Goal: Transaction & Acquisition: Purchase product/service

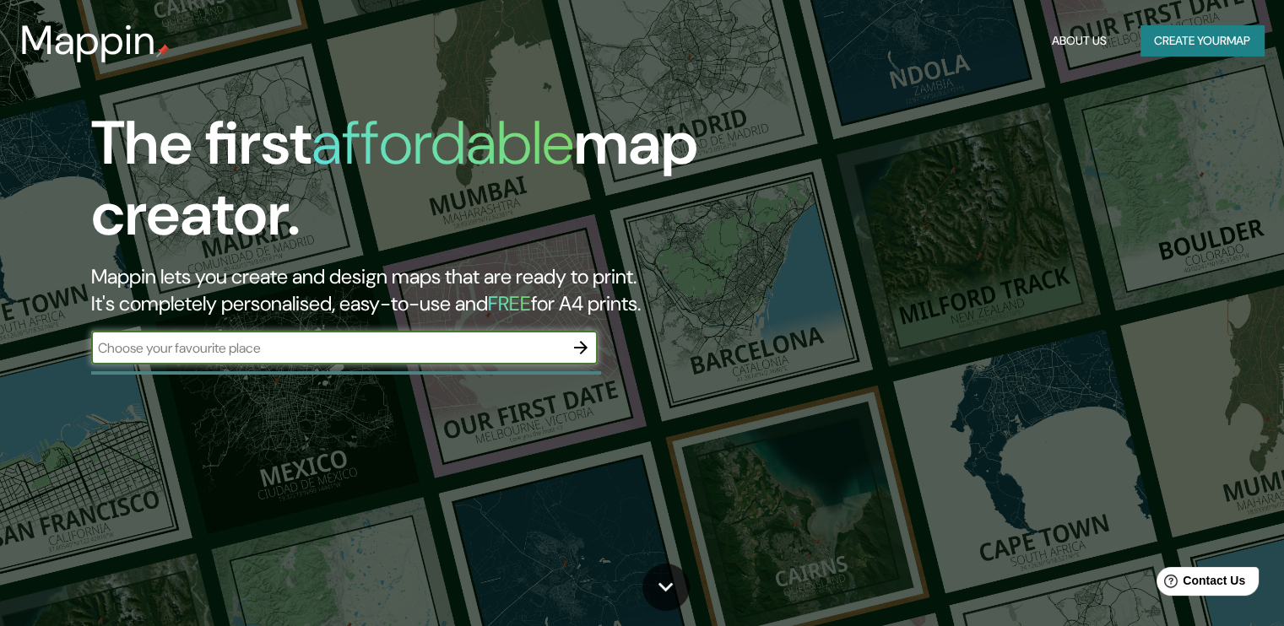
click at [413, 349] on input "text" at bounding box center [327, 347] width 473 height 19
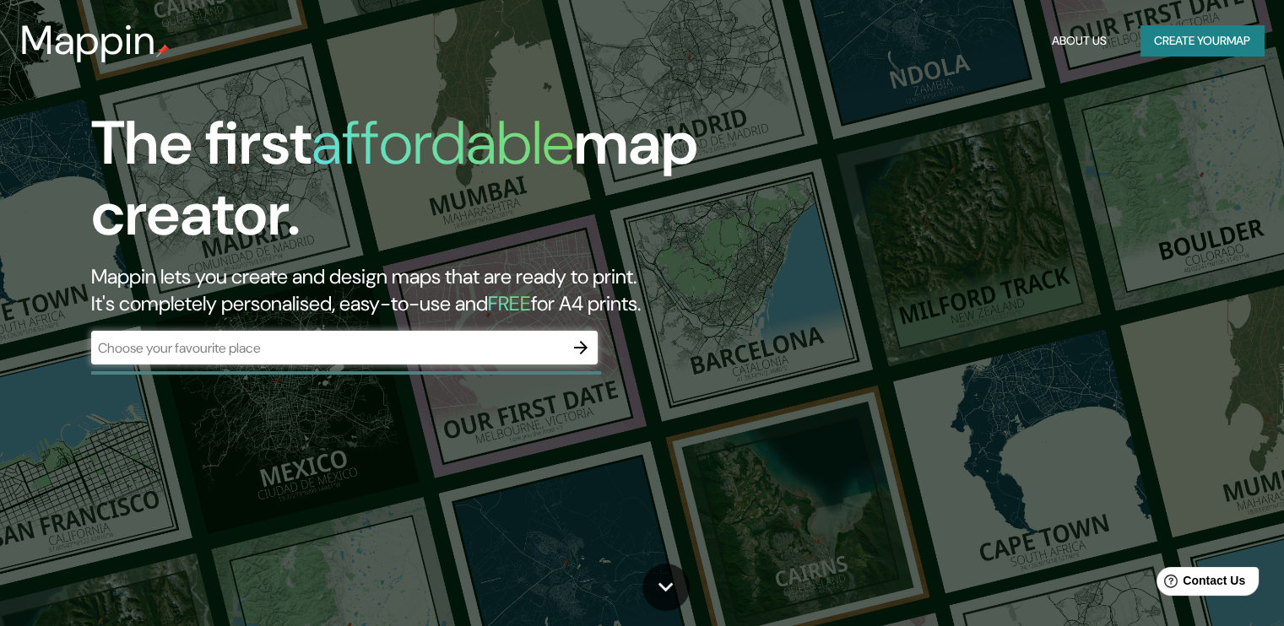
click at [390, 337] on div "​" at bounding box center [344, 348] width 506 height 34
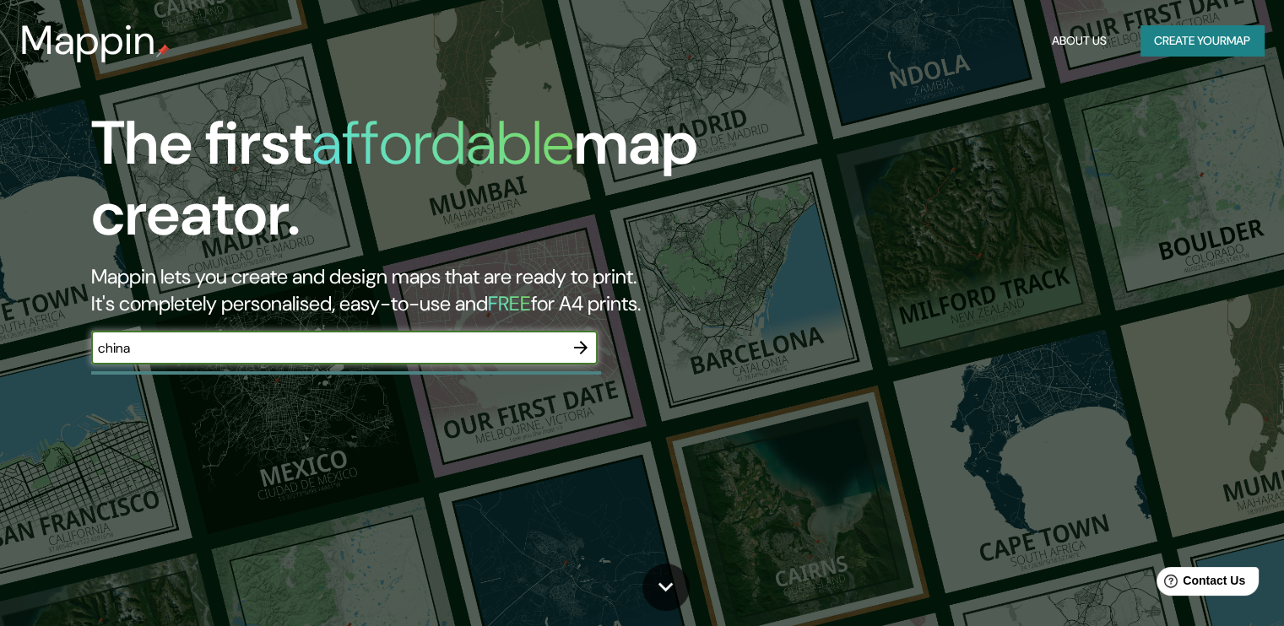
type input "china"
click at [582, 345] on icon "button" at bounding box center [580, 348] width 20 height 20
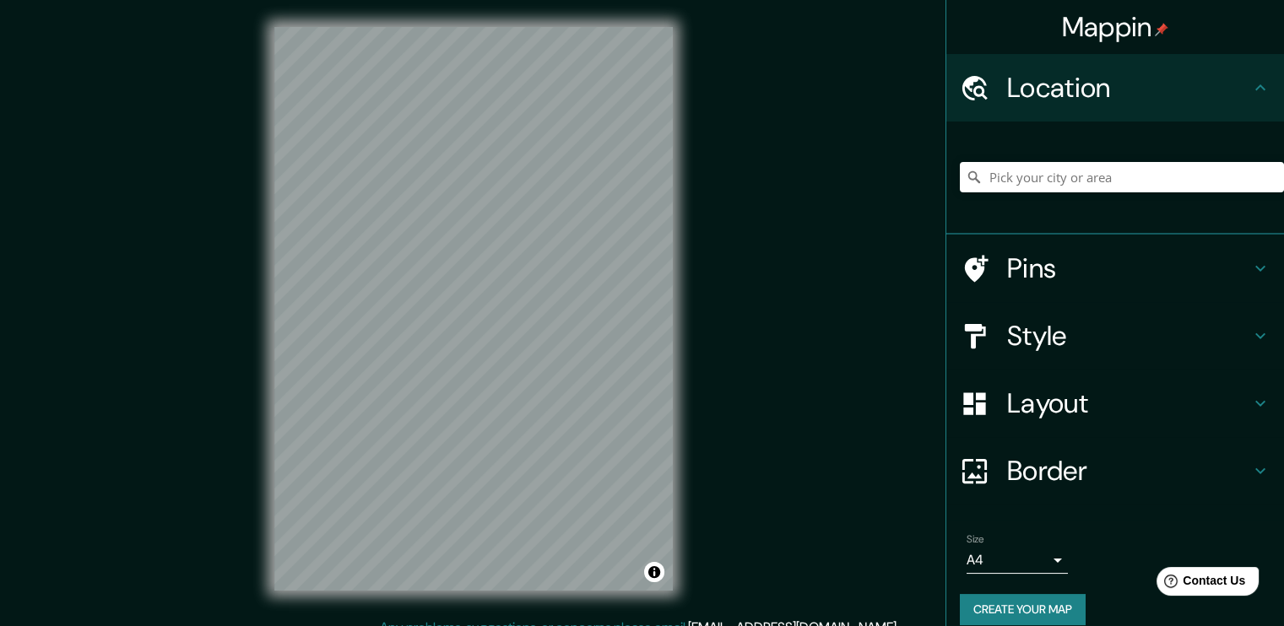
click at [751, 384] on div "Mappin Location Pins Style Layout Border Choose a border. Hint : you can make l…" at bounding box center [642, 322] width 1284 height 645
click at [1051, 181] on input "Pick your city or area" at bounding box center [1122, 177] width 324 height 30
click at [1104, 94] on h4 "Location" at bounding box center [1128, 88] width 243 height 34
click at [1255, 87] on icon at bounding box center [1260, 87] width 10 height 6
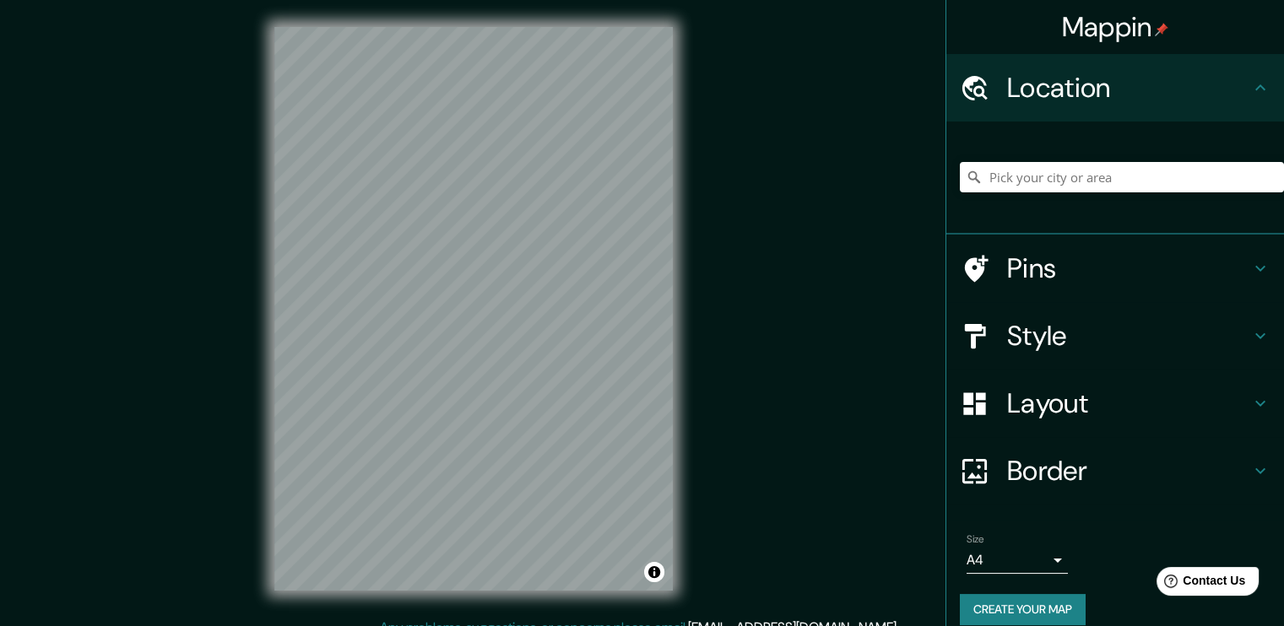
click at [1255, 87] on icon at bounding box center [1260, 87] width 10 height 6
click at [1250, 266] on icon at bounding box center [1260, 268] width 20 height 20
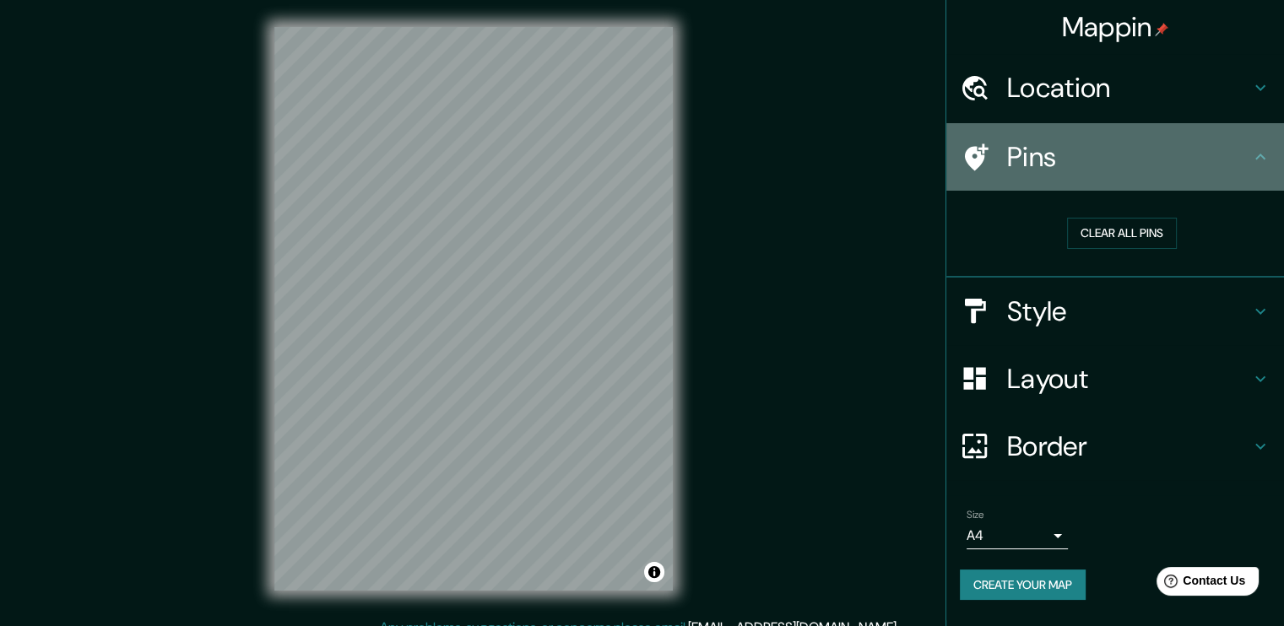
click at [1260, 160] on icon at bounding box center [1260, 157] width 20 height 20
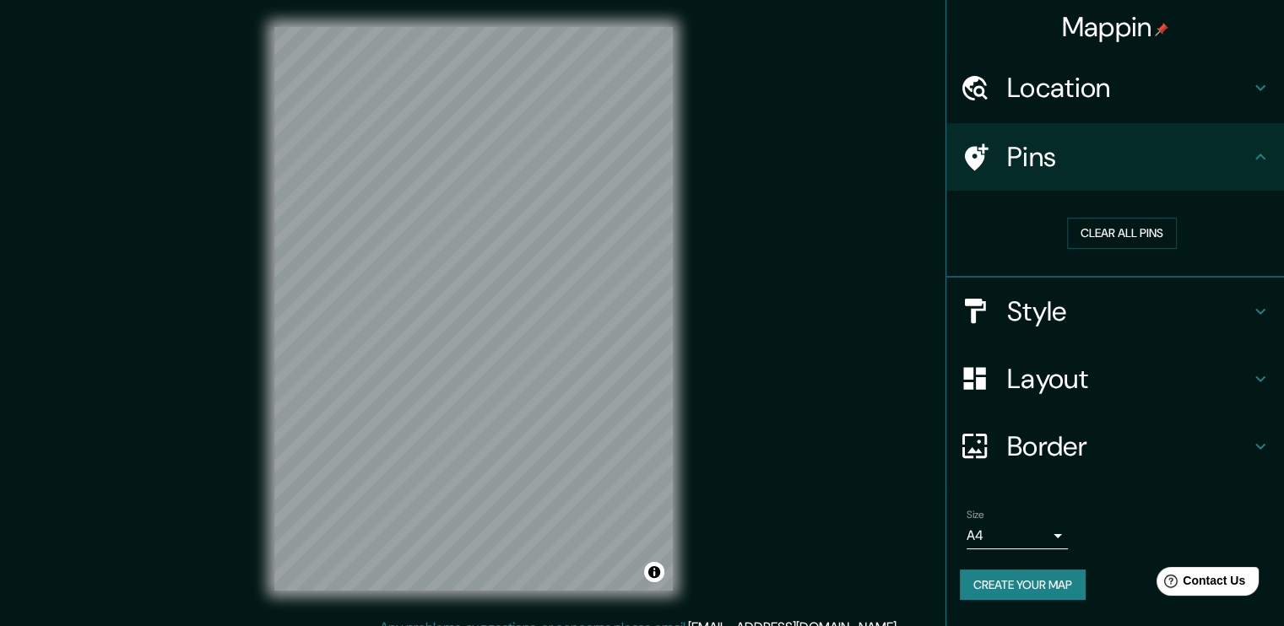
click at [1262, 91] on icon at bounding box center [1260, 88] width 20 height 20
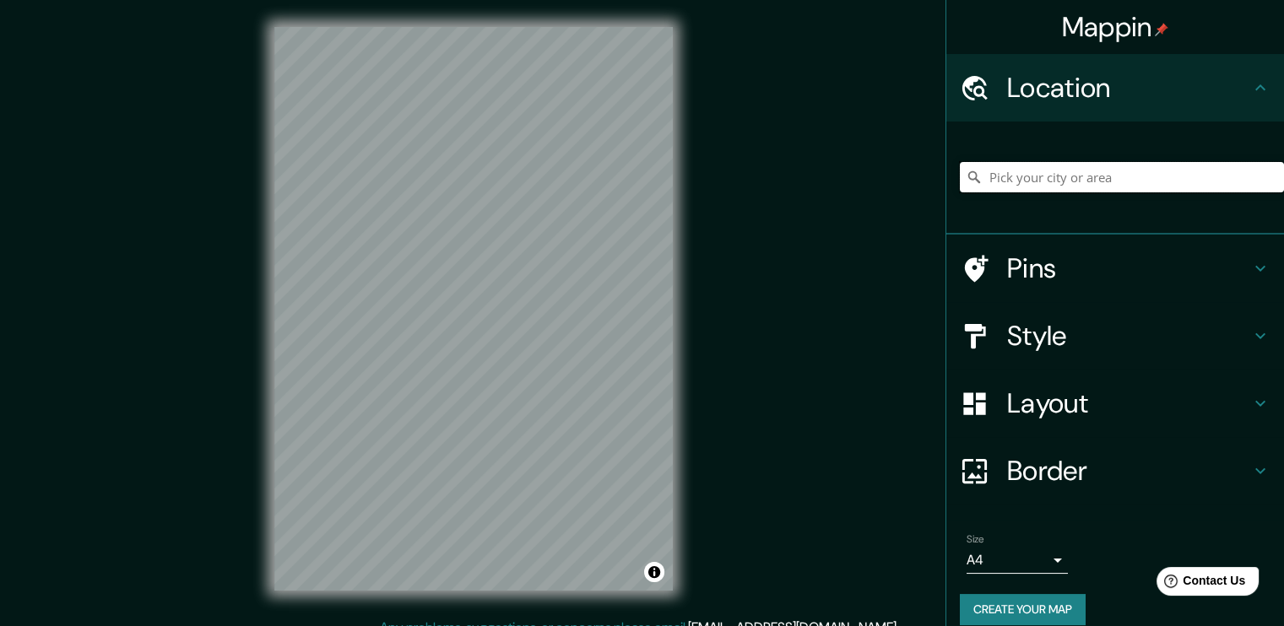
click at [1116, 172] on input "Pick your city or area" at bounding box center [1122, 177] width 324 height 30
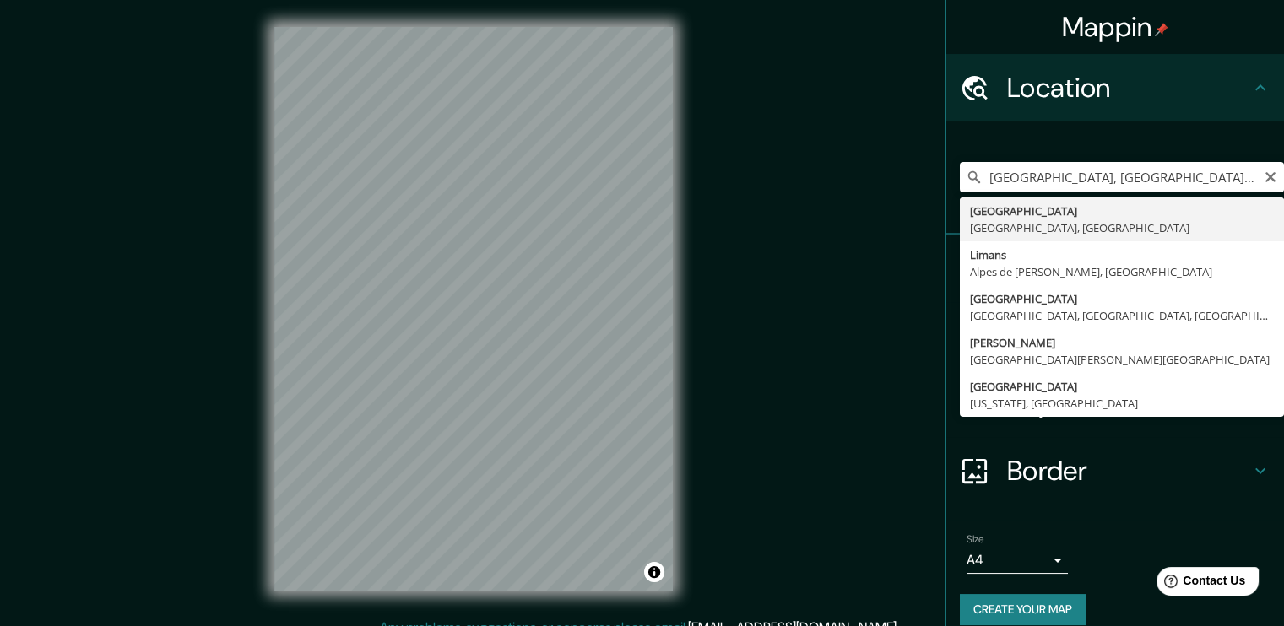
type input "[GEOGRAPHIC_DATA], [GEOGRAPHIC_DATA], [GEOGRAPHIC_DATA]"
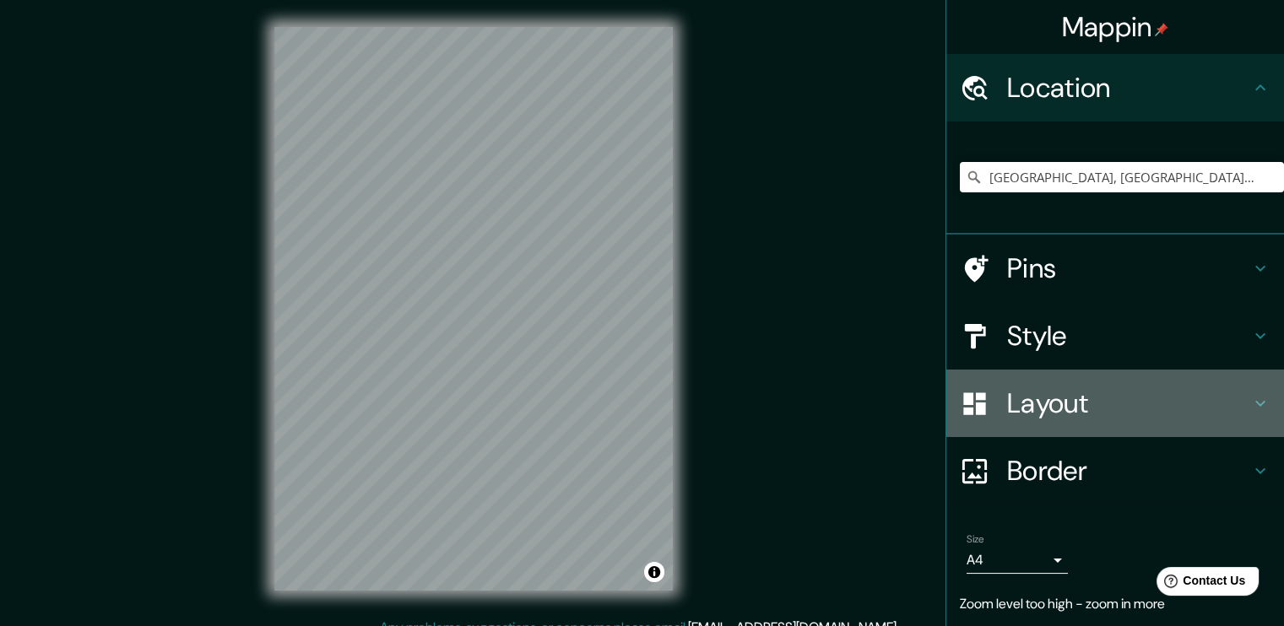
click at [1231, 401] on h4 "Layout" at bounding box center [1128, 404] width 243 height 34
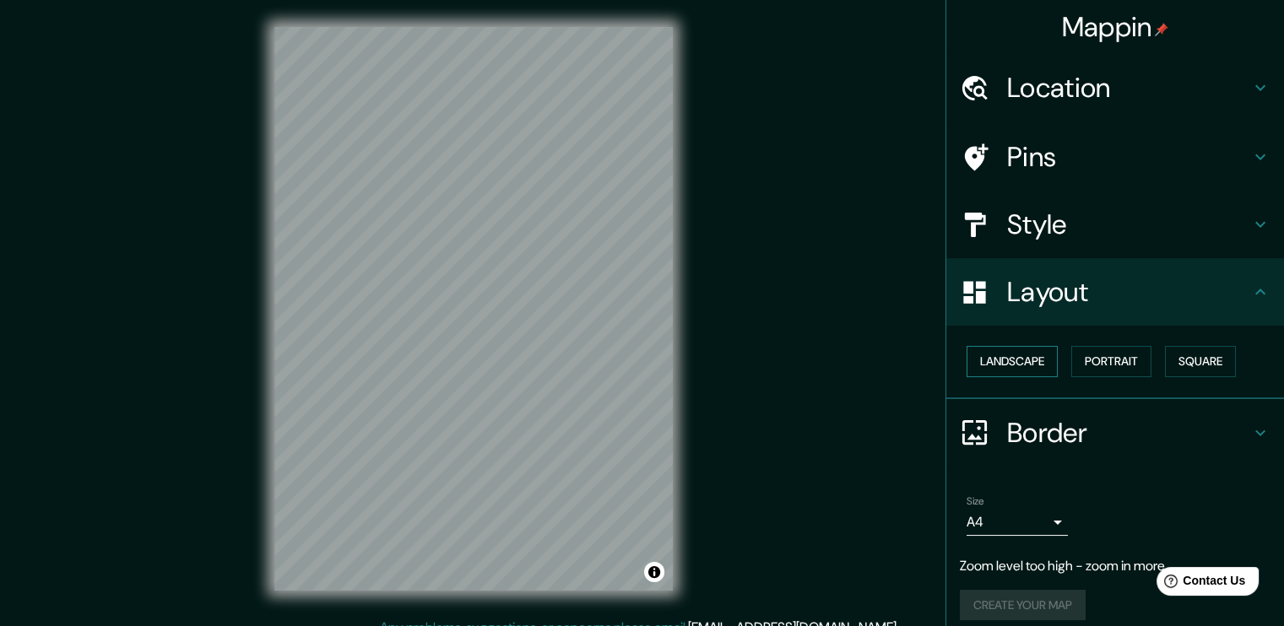
click at [1002, 369] on button "Landscape" at bounding box center [1011, 361] width 91 height 31
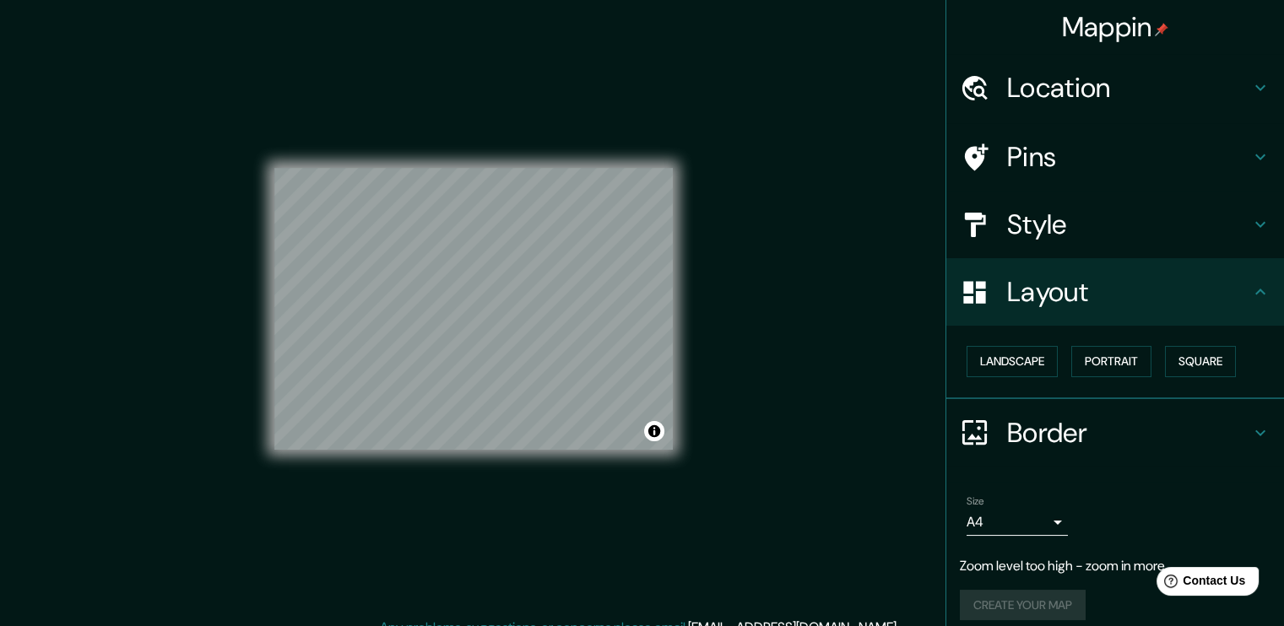
drag, startPoint x: 454, startPoint y: 600, endPoint x: 462, endPoint y: 592, distance: 11.9
click at [462, 592] on div "© Mapbox © OpenStreetMap Improve this map" at bounding box center [473, 309] width 452 height 618
click at [651, 424] on button "Toggle attribution" at bounding box center [654, 431] width 20 height 20
click at [742, 403] on div "Mappin Location [GEOGRAPHIC_DATA], [GEOGRAPHIC_DATA], [GEOGRAPHIC_DATA] Pins St…" at bounding box center [642, 322] width 1284 height 645
click at [785, 343] on div "Mappin Location [GEOGRAPHIC_DATA], [GEOGRAPHIC_DATA], [GEOGRAPHIC_DATA] Pins St…" at bounding box center [642, 322] width 1284 height 645
